Goal: Task Accomplishment & Management: Complete application form

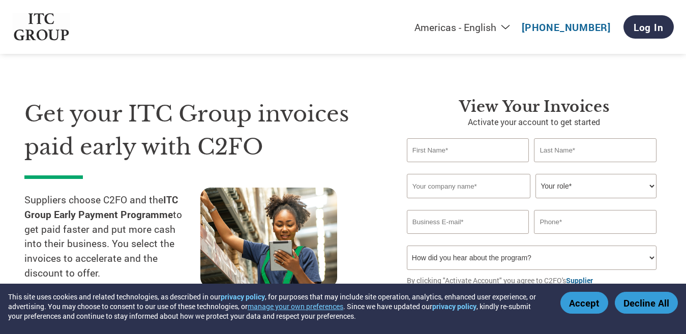
select select "en-[GEOGRAPHIC_DATA]"
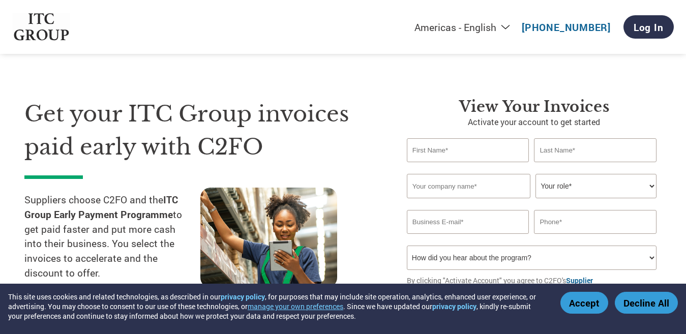
scroll to position [63, 0]
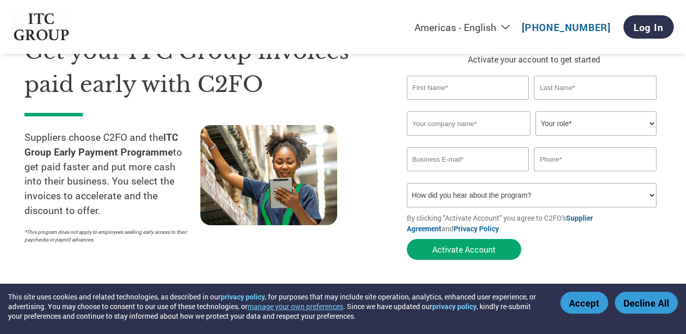
click at [495, 93] on input "text" at bounding box center [468, 88] width 123 height 24
type input "Satrajeet"
click at [559, 91] on input "text" at bounding box center [595, 88] width 123 height 24
type input "Enterprise"
drag, startPoint x: 476, startPoint y: 88, endPoint x: 392, endPoint y: 83, distance: 84.0
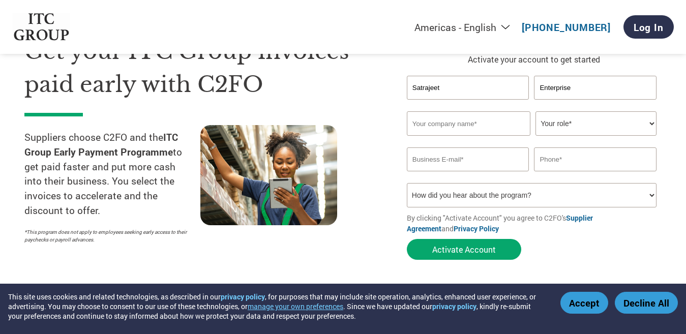
click at [392, 83] on div "View your invoices Activate your account to get started Satrajeet Enterprise In…" at bounding box center [526, 150] width 270 height 230
type input "Sanjay"
type input "Mondal"
click at [654, 29] on link "Log In" at bounding box center [648, 26] width 50 height 23
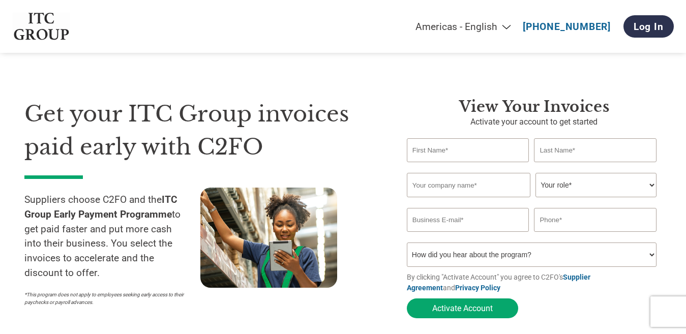
select select "en-[GEOGRAPHIC_DATA]"
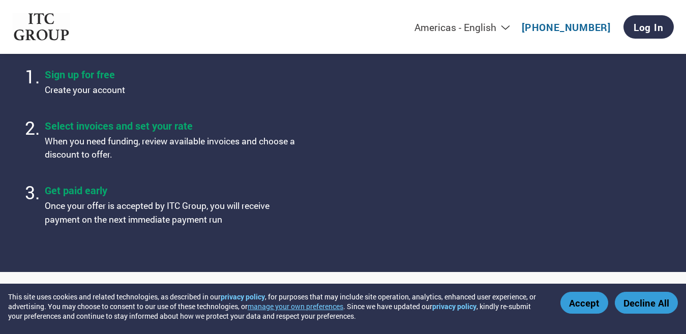
scroll to position [63, 0]
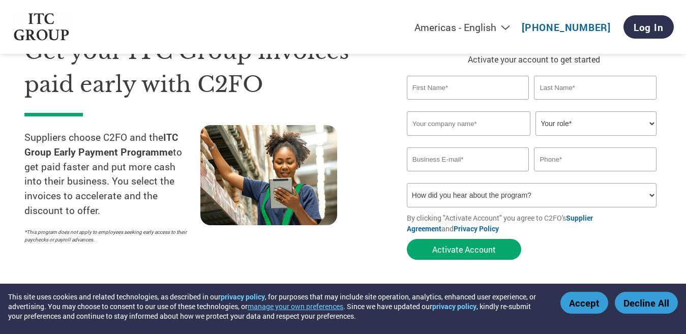
click at [464, 85] on input "text" at bounding box center [468, 88] width 123 height 24
type input "Sanjay"
type input "Mondal"
click at [494, 127] on input "text" at bounding box center [469, 123] width 124 height 24
click at [652, 121] on select "Your role* CFO Controller Credit Manager Finance Director Treasurer CEO Preside…" at bounding box center [595, 123] width 121 height 24
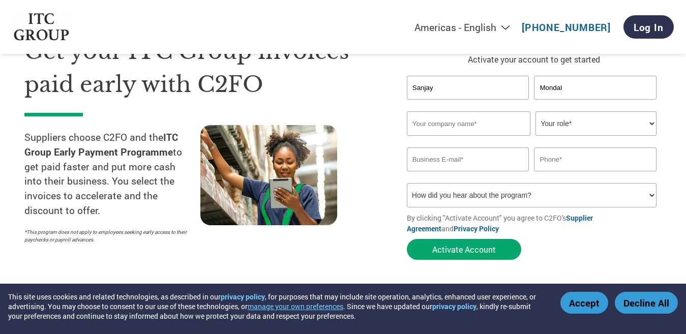
select select "OWNER_FOUNDER"
click at [535, 111] on select "Your role* CFO Controller Credit Manager Finance Director Treasurer CEO Preside…" at bounding box center [595, 123] width 121 height 24
click at [461, 123] on input "text" at bounding box center [469, 123] width 124 height 24
type input "Satrajeet Enterprise"
click at [484, 163] on input "email" at bounding box center [468, 159] width 123 height 24
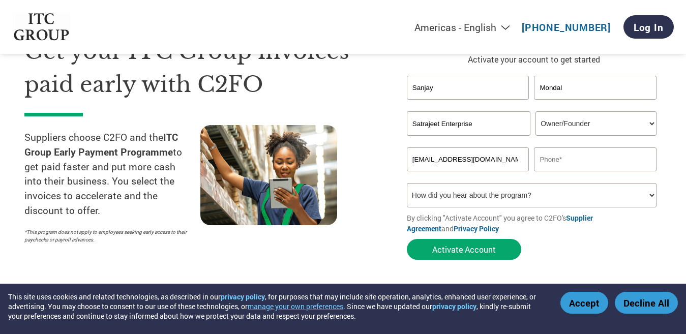
type input "satrajeetenterprise24@gmail.com"
click at [558, 159] on input "text" at bounding box center [595, 159] width 123 height 24
type input "7449576968"
click at [652, 195] on select "How did you hear about the program? Received a letter Email Social Media Online…" at bounding box center [532, 195] width 250 height 24
select select "Email"
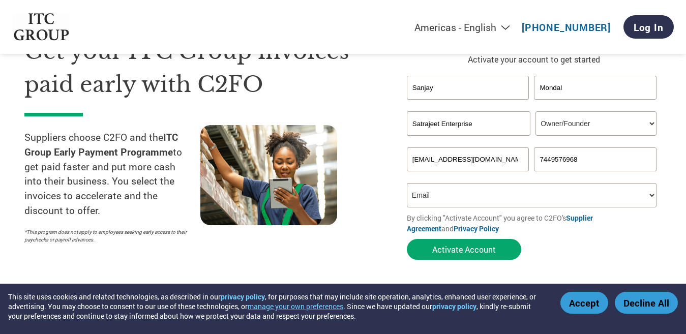
click at [407, 183] on select "How did you hear about the program? Received a letter Email Social Media Online…" at bounding box center [532, 195] width 250 height 24
click at [463, 252] on button "Activate Account" at bounding box center [464, 249] width 114 height 21
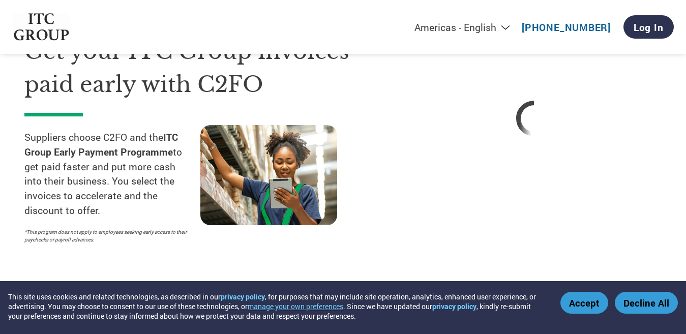
select select "en-[GEOGRAPHIC_DATA]"
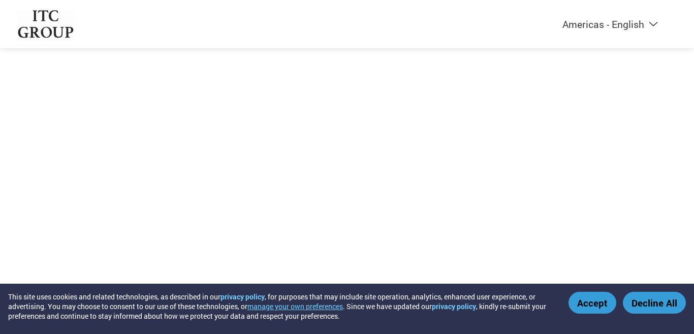
select select "en-[GEOGRAPHIC_DATA]"
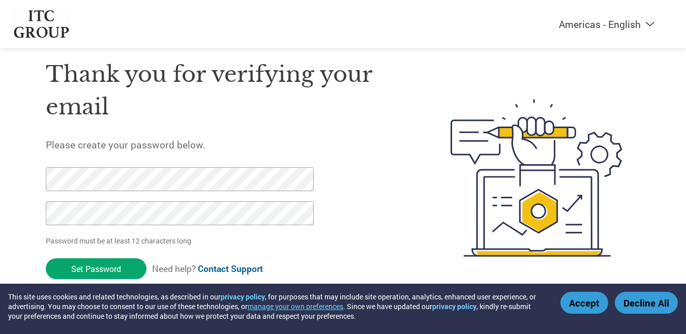
scroll to position [27, 0]
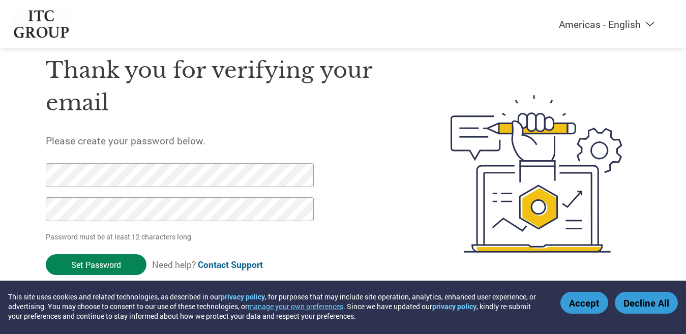
click at [77, 262] on input "Set Password" at bounding box center [96, 264] width 101 height 21
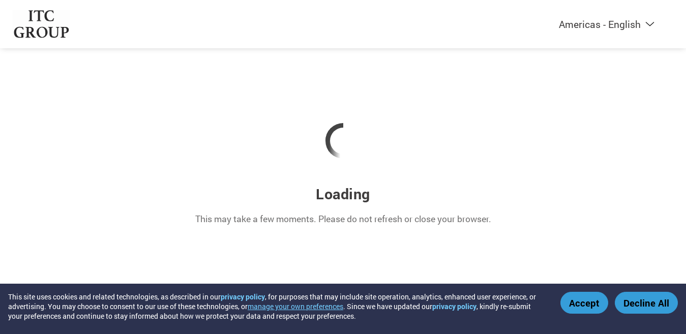
scroll to position [0, 0]
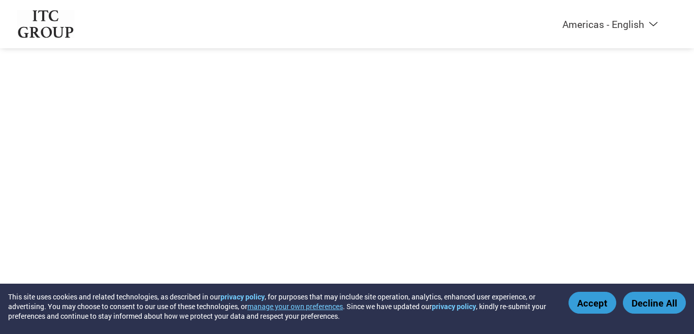
select select "en-[GEOGRAPHIC_DATA]"
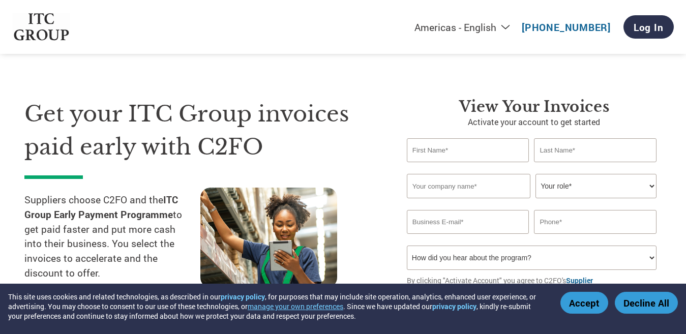
select select "en-[GEOGRAPHIC_DATA]"
click at [656, 25] on link "Log In" at bounding box center [648, 26] width 50 height 23
